Goal: Transaction & Acquisition: Download file/media

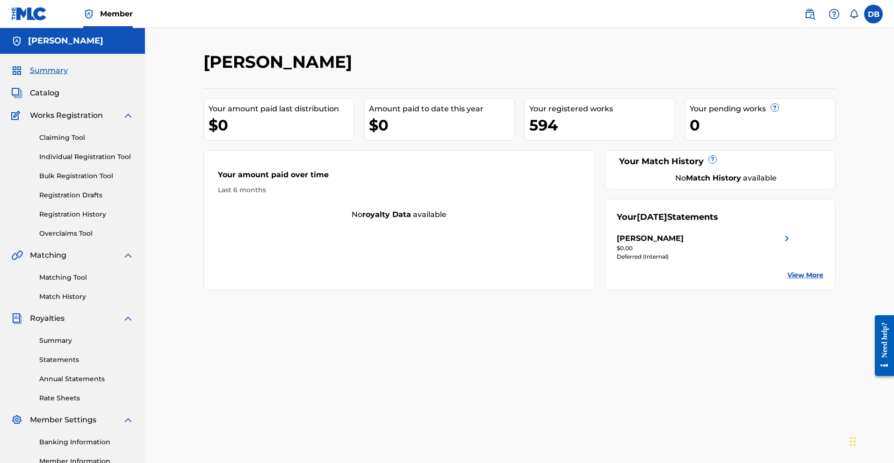
click at [823, 280] on link "View More" at bounding box center [805, 275] width 36 height 10
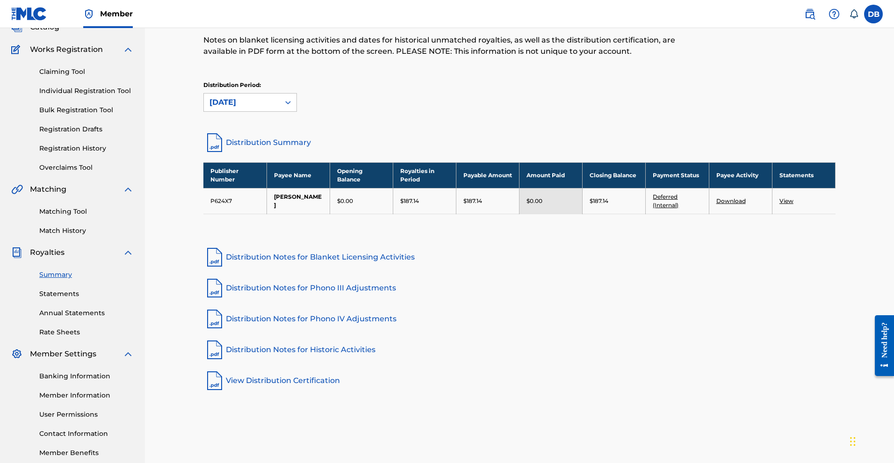
scroll to position [58, 0]
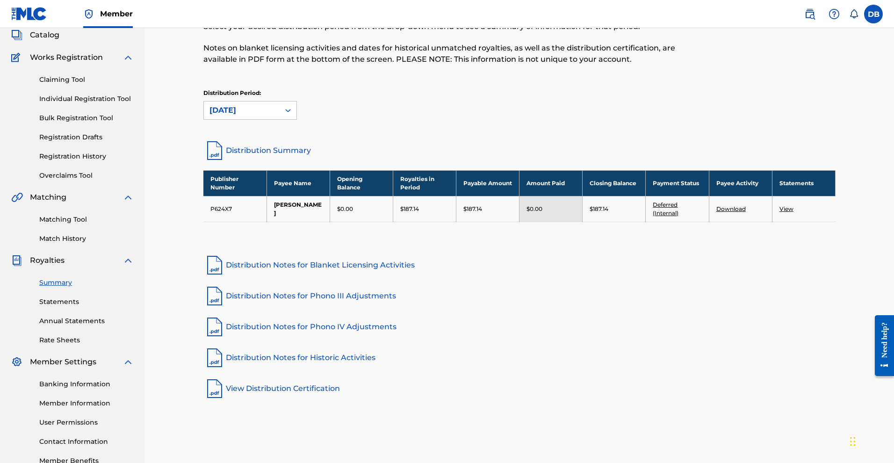
click at [267, 162] on link "Distribution Summary" at bounding box center [519, 150] width 632 height 22
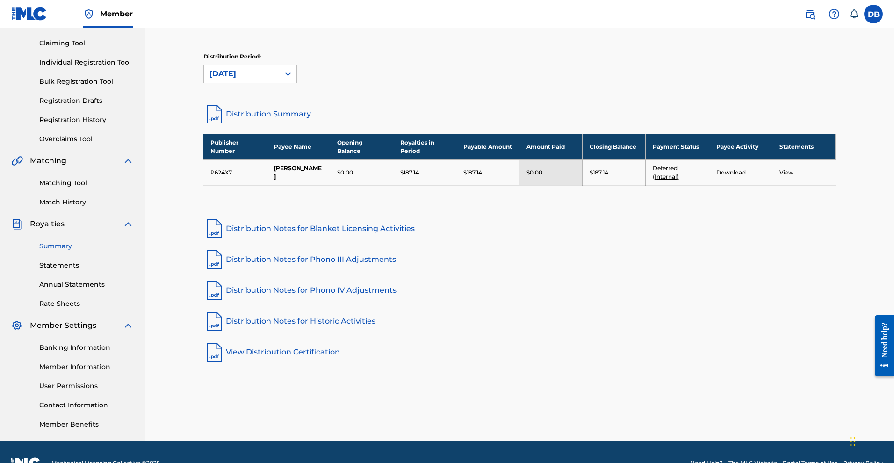
scroll to position [93, 0]
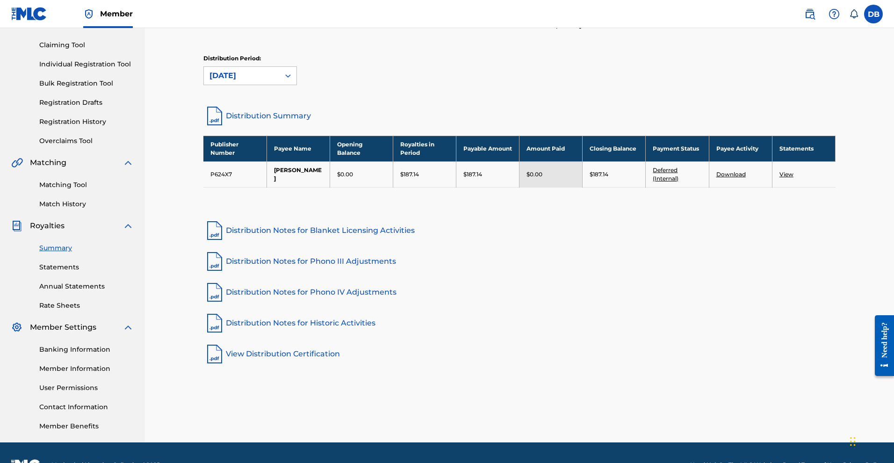
click at [793, 178] on link "View" at bounding box center [786, 174] width 14 height 7
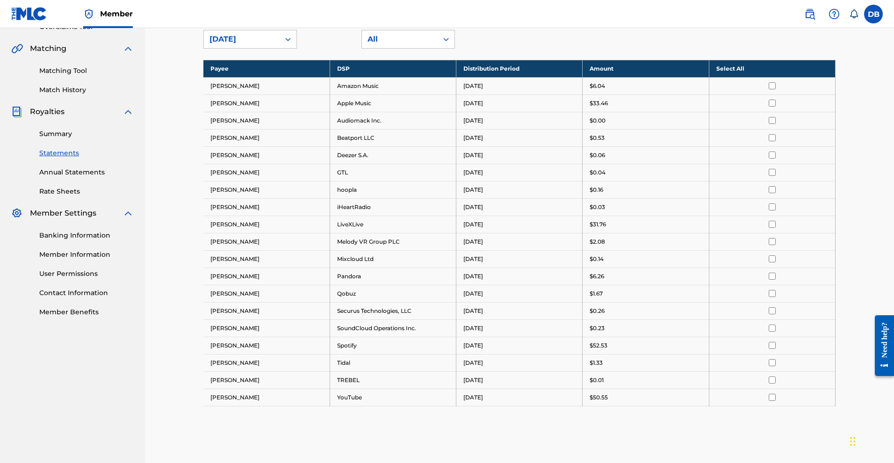
scroll to position [148, 0]
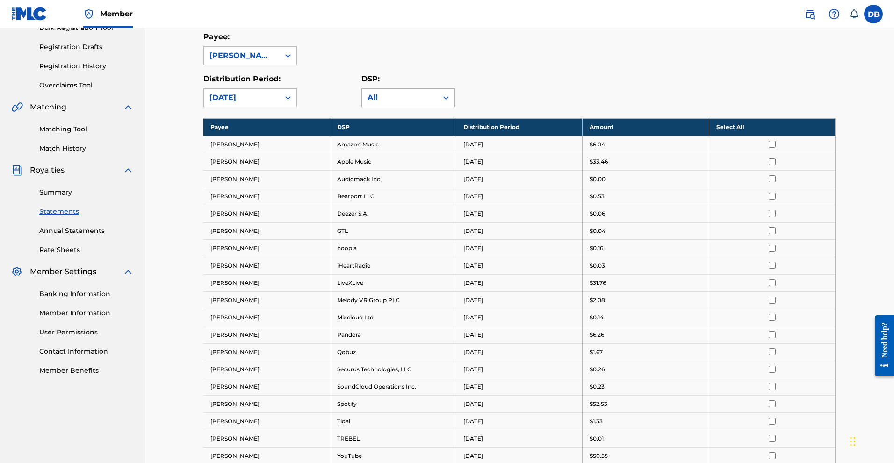
click at [451, 102] on icon at bounding box center [445, 97] width 9 height 9
click at [487, 65] on div "Payee: [PERSON_NAME]" at bounding box center [519, 48] width 632 height 34
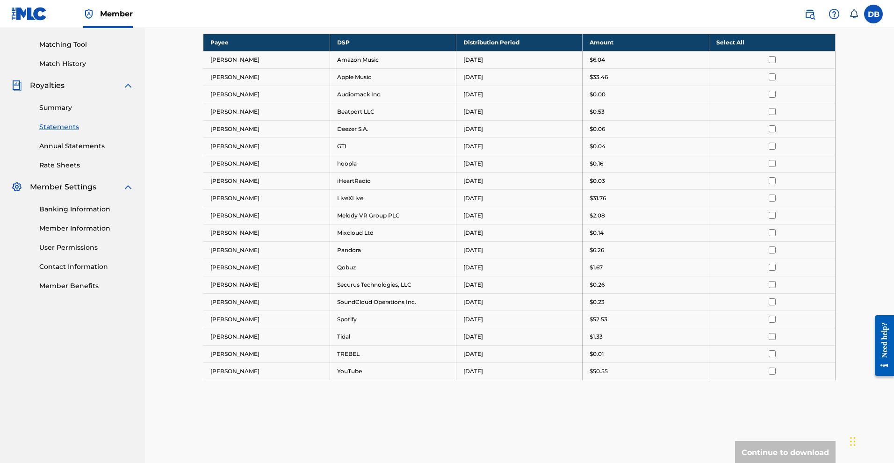
scroll to position [236, 0]
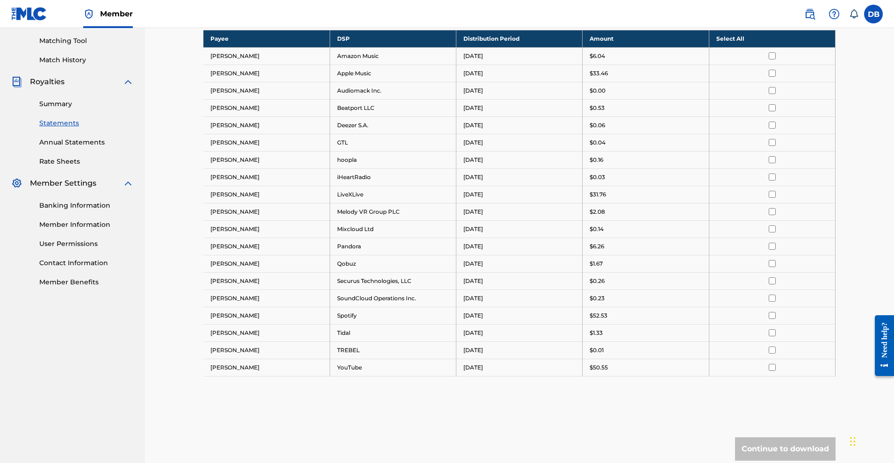
click at [88, 210] on link "Banking Information" at bounding box center [86, 206] width 94 height 10
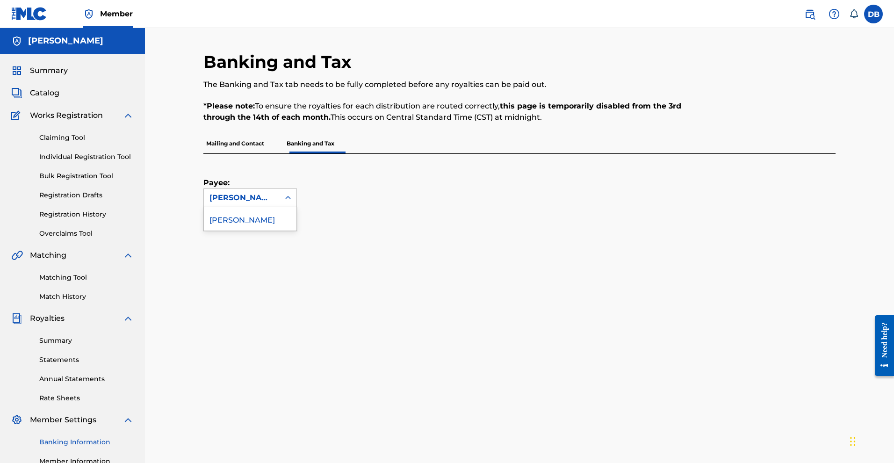
click at [293, 202] on icon at bounding box center [287, 197] width 9 height 9
click at [286, 230] on div "[PERSON_NAME]" at bounding box center [250, 218] width 93 height 23
click at [291, 202] on icon at bounding box center [287, 197] width 9 height 9
click at [54, 76] on span "Summary" at bounding box center [49, 70] width 38 height 11
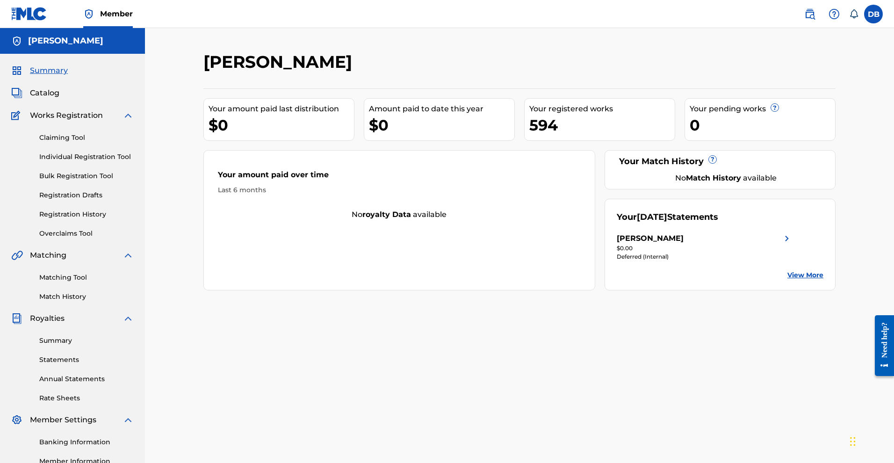
click at [823, 280] on link "View More" at bounding box center [805, 275] width 36 height 10
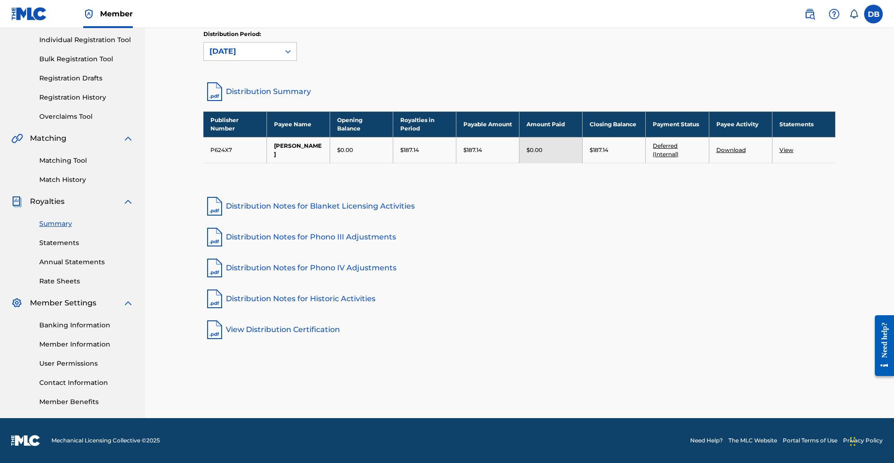
scroll to position [202, 0]
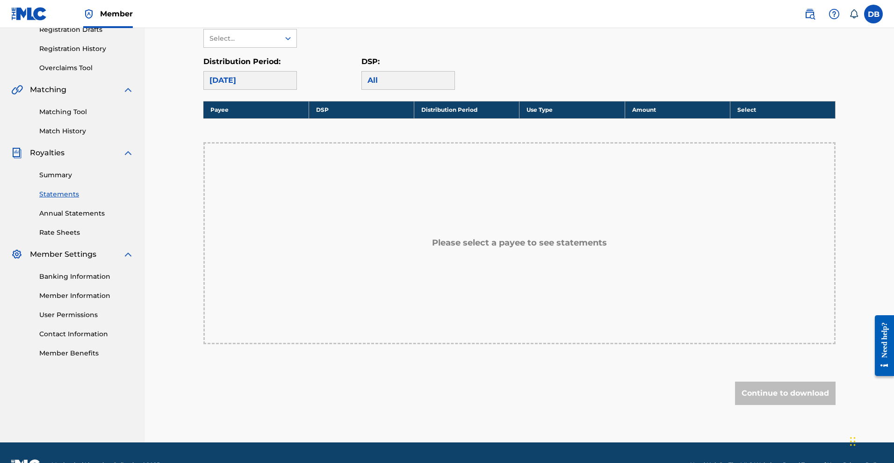
scroll to position [199, 0]
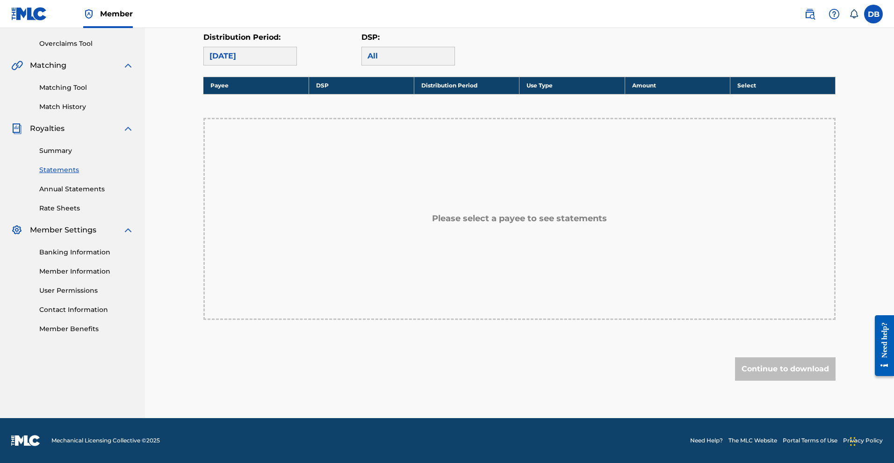
click at [288, 65] on div "April 2021" at bounding box center [249, 56] width 93 height 19
click at [277, 65] on div "April 2021" at bounding box center [249, 56] width 93 height 19
click at [255, 65] on div "April 2021" at bounding box center [249, 56] width 93 height 19
click at [248, 65] on div "April 2021" at bounding box center [249, 56] width 93 height 19
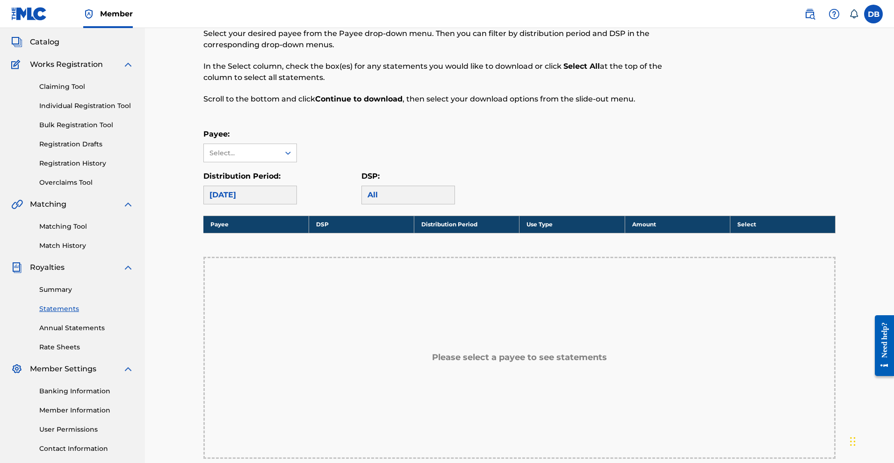
scroll to position [49, 0]
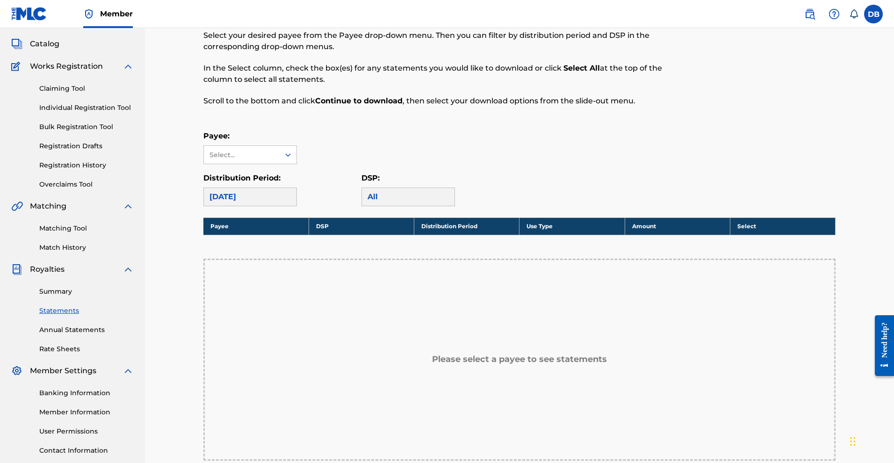
click at [63, 315] on link "Statements" at bounding box center [86, 311] width 94 height 10
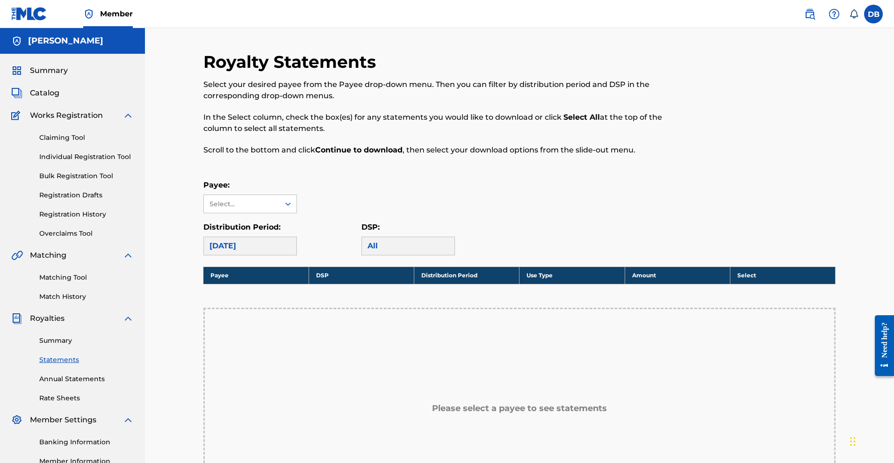
click at [255, 255] on div "April 2021" at bounding box center [249, 245] width 93 height 19
click at [281, 255] on div "April 2021" at bounding box center [249, 245] width 93 height 19
click at [68, 76] on span "Summary" at bounding box center [49, 70] width 38 height 11
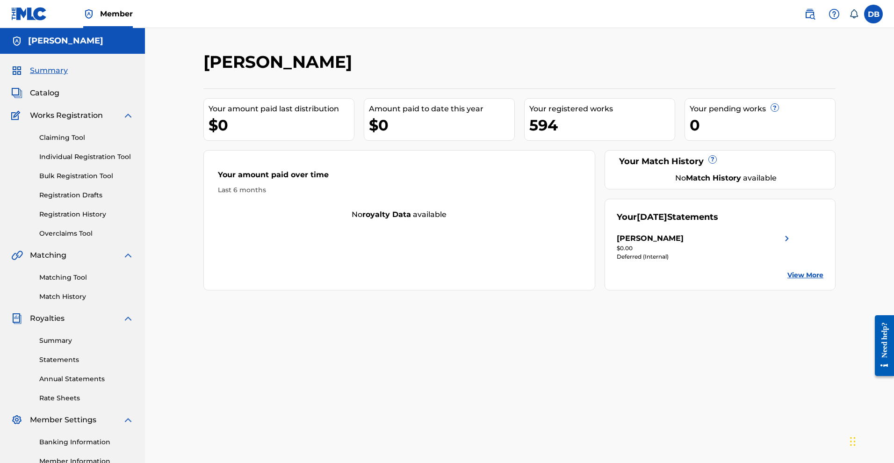
scroll to position [2, 0]
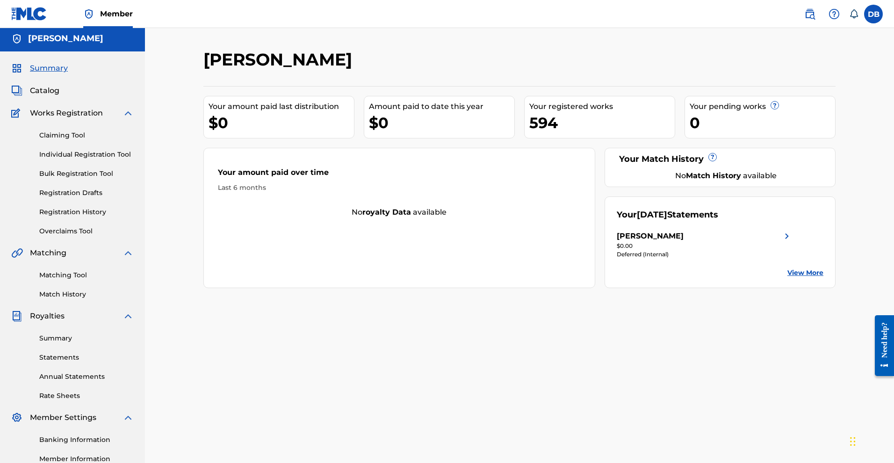
click at [823, 278] on link "View More" at bounding box center [805, 273] width 36 height 10
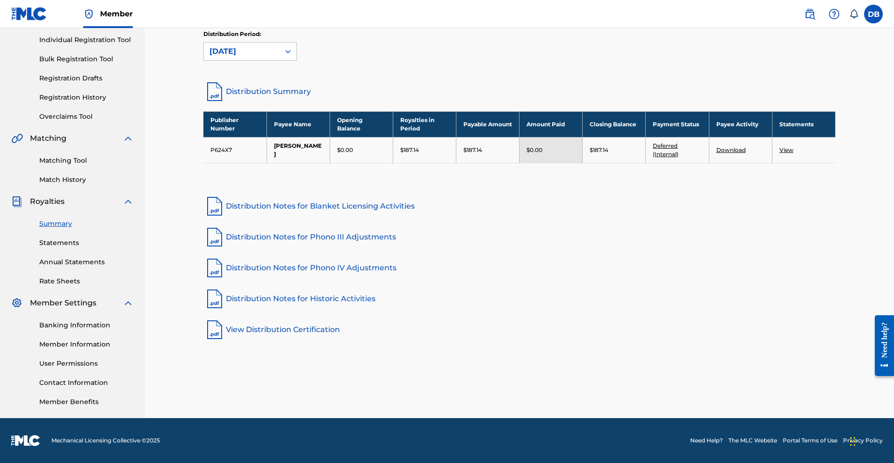
scroll to position [199, 0]
click at [745, 146] on link "Download" at bounding box center [730, 149] width 29 height 7
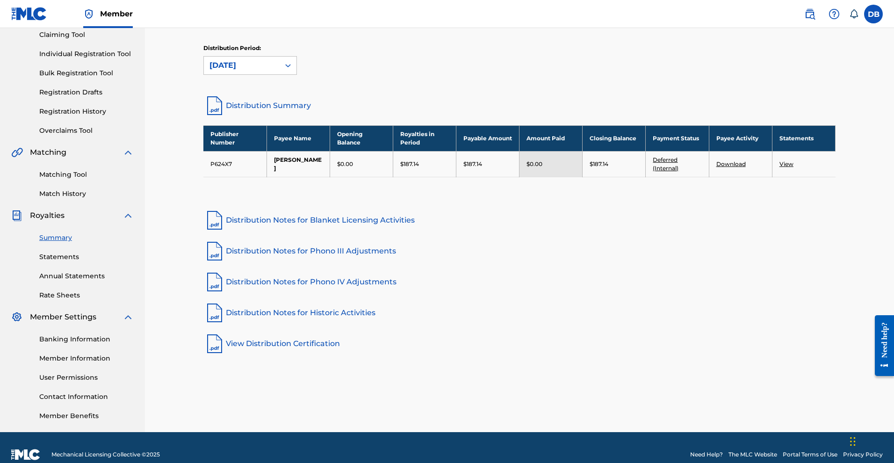
click at [807, 117] on link "Distribution Summary" at bounding box center [519, 105] width 632 height 22
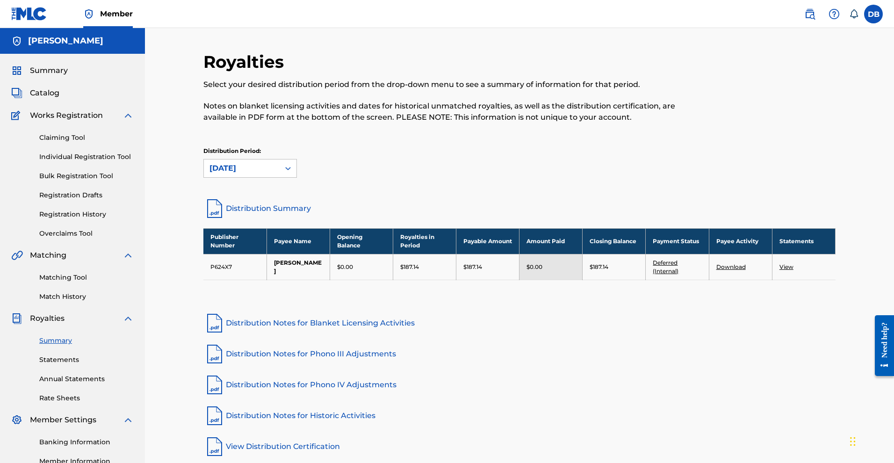
scroll to position [0, 0]
click at [678, 274] on link "Deferred (Internal)" at bounding box center [665, 266] width 26 height 15
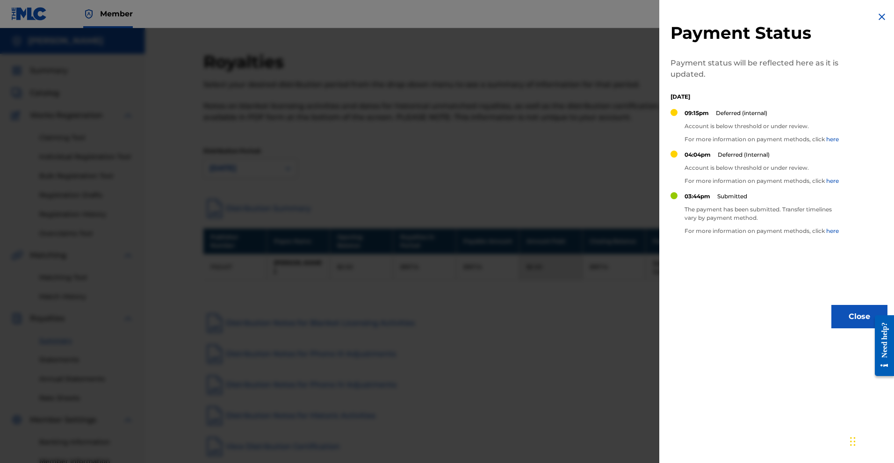
click at [876, 22] on img at bounding box center [881, 16] width 11 height 11
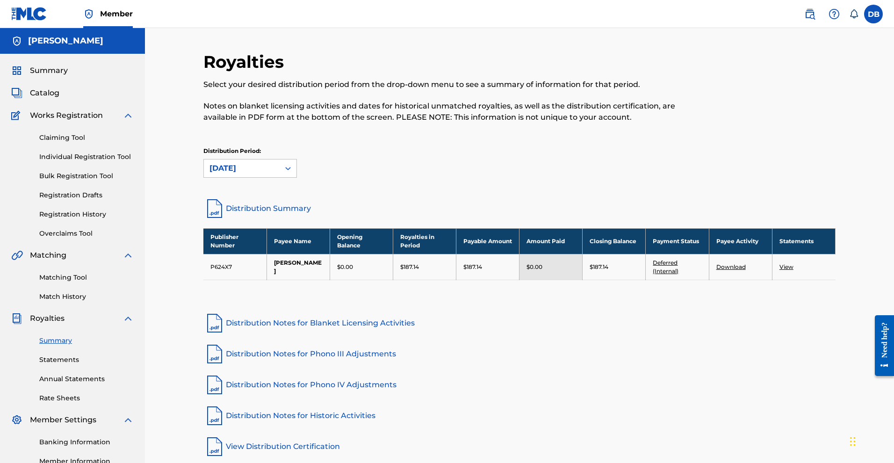
click at [275, 220] on link "Distribution Summary" at bounding box center [519, 208] width 632 height 22
